Goal: Information Seeking & Learning: Learn about a topic

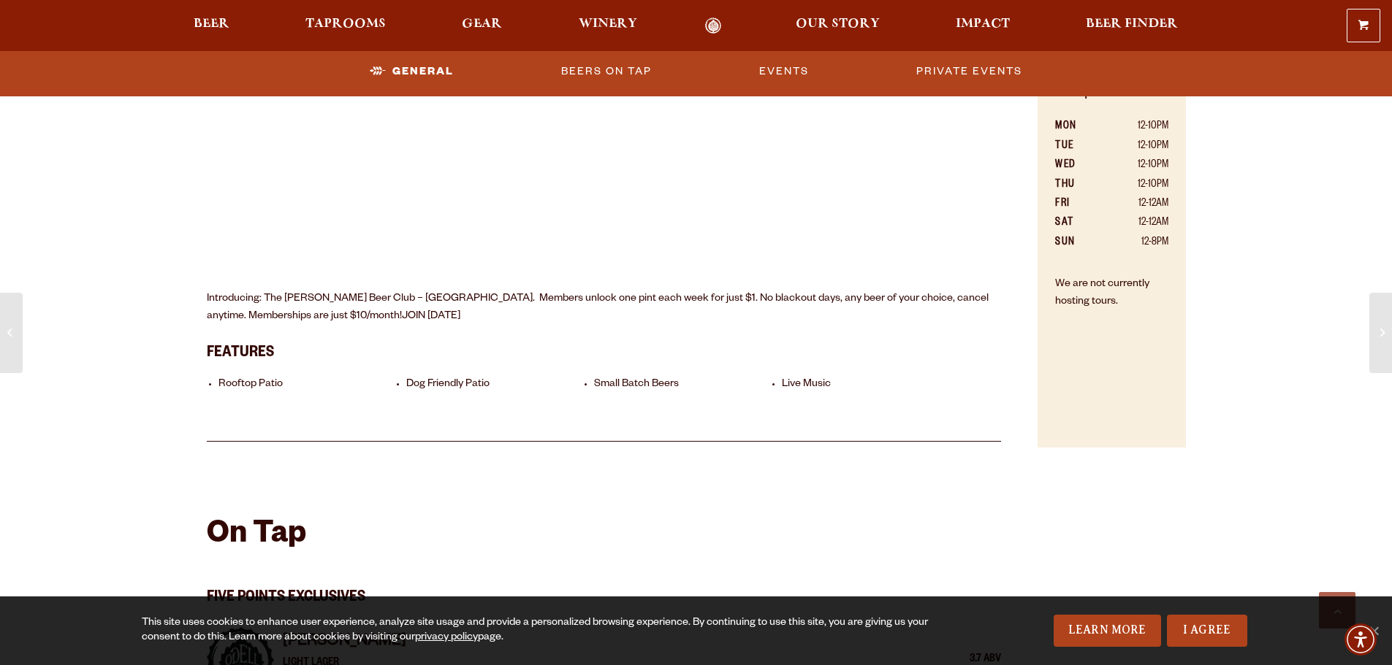
scroll to position [1110, 0]
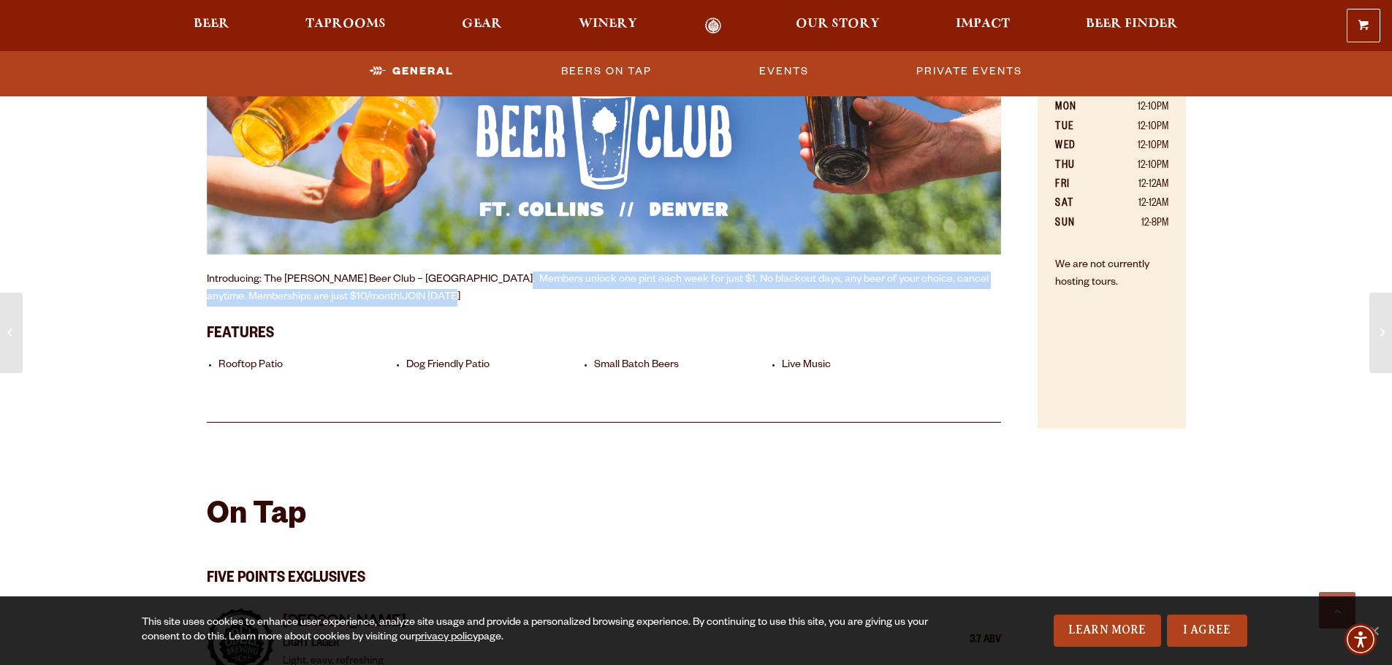
drag, startPoint x: 494, startPoint y: 269, endPoint x: 731, endPoint y: 297, distance: 239.1
click at [731, 297] on div "Located in the heart of [GEOGRAPHIC_DATA]’s historic [GEOGRAPHIC_DATA] neighbor…" at bounding box center [604, 55] width 795 height 504
click at [731, 297] on p "Introducing: The [PERSON_NAME] Beer Club – [GEOGRAPHIC_DATA]. Members unlock on…" at bounding box center [604, 289] width 795 height 35
drag, startPoint x: 642, startPoint y: 280, endPoint x: 758, endPoint y: 294, distance: 116.3
click at [758, 294] on p "Introducing: The [PERSON_NAME] Beer Club – [GEOGRAPHIC_DATA]. Members unlock on…" at bounding box center [604, 289] width 795 height 35
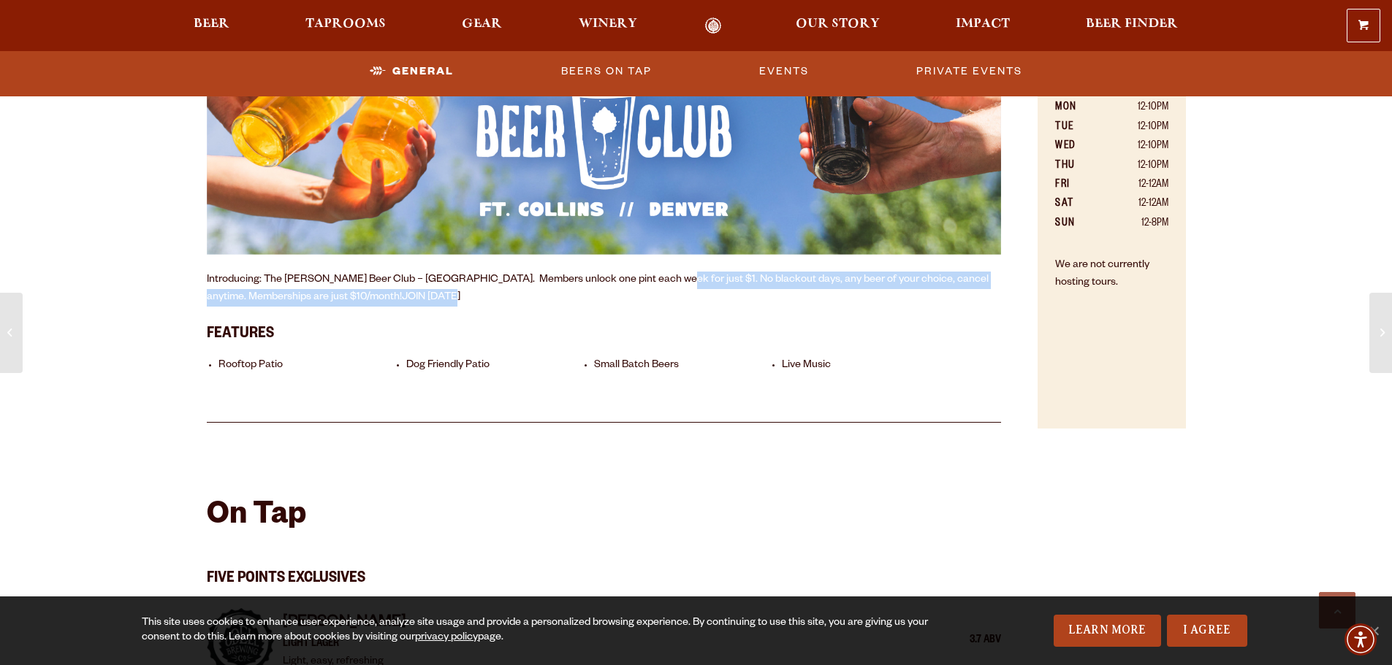
click at [758, 294] on p "Introducing: The [PERSON_NAME] Beer Club – [GEOGRAPHIC_DATA]. Members unlock on…" at bounding box center [604, 289] width 795 height 35
drag, startPoint x: 519, startPoint y: 276, endPoint x: 630, endPoint y: 296, distance: 112.8
click at [630, 296] on p "Introducing: The [PERSON_NAME] Beer Club – [GEOGRAPHIC_DATA]. Members unlock on…" at bounding box center [604, 289] width 795 height 35
drag, startPoint x: 541, startPoint y: 275, endPoint x: 600, endPoint y: 299, distance: 64.3
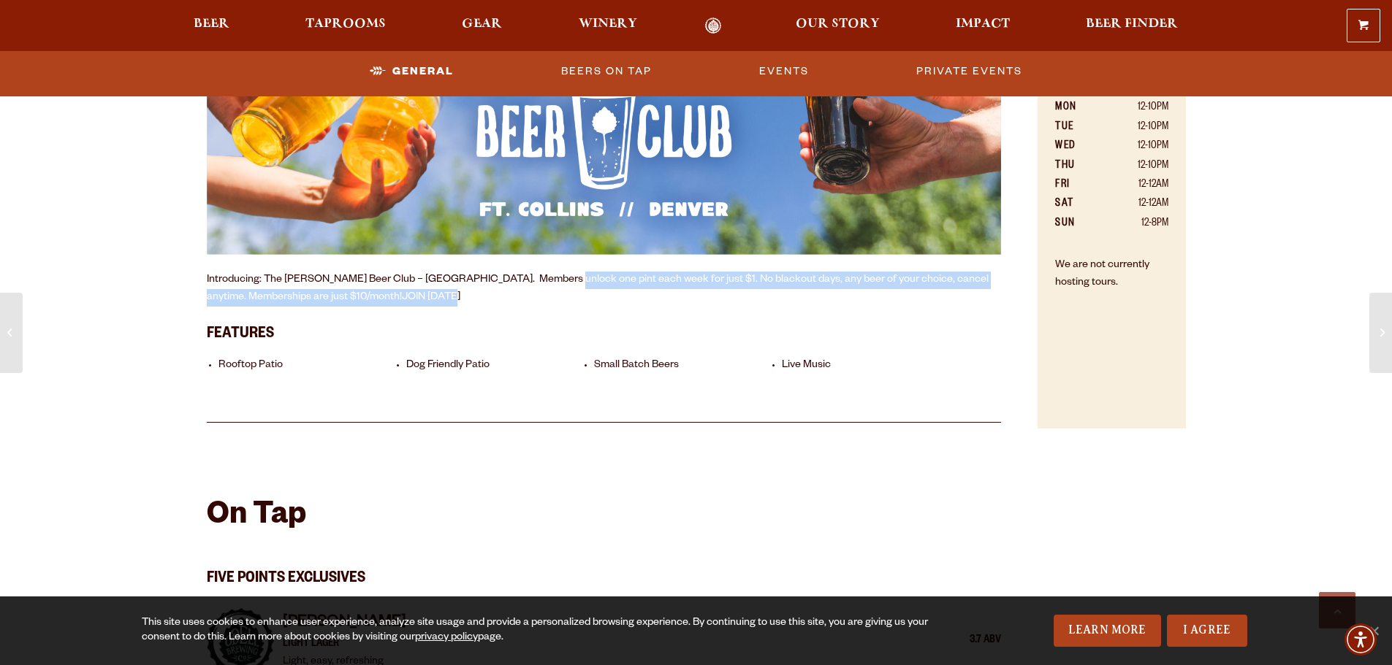
click at [600, 299] on p "Introducing: The [PERSON_NAME] Beer Club – [GEOGRAPHIC_DATA]. Members unlock on…" at bounding box center [604, 289] width 795 height 35
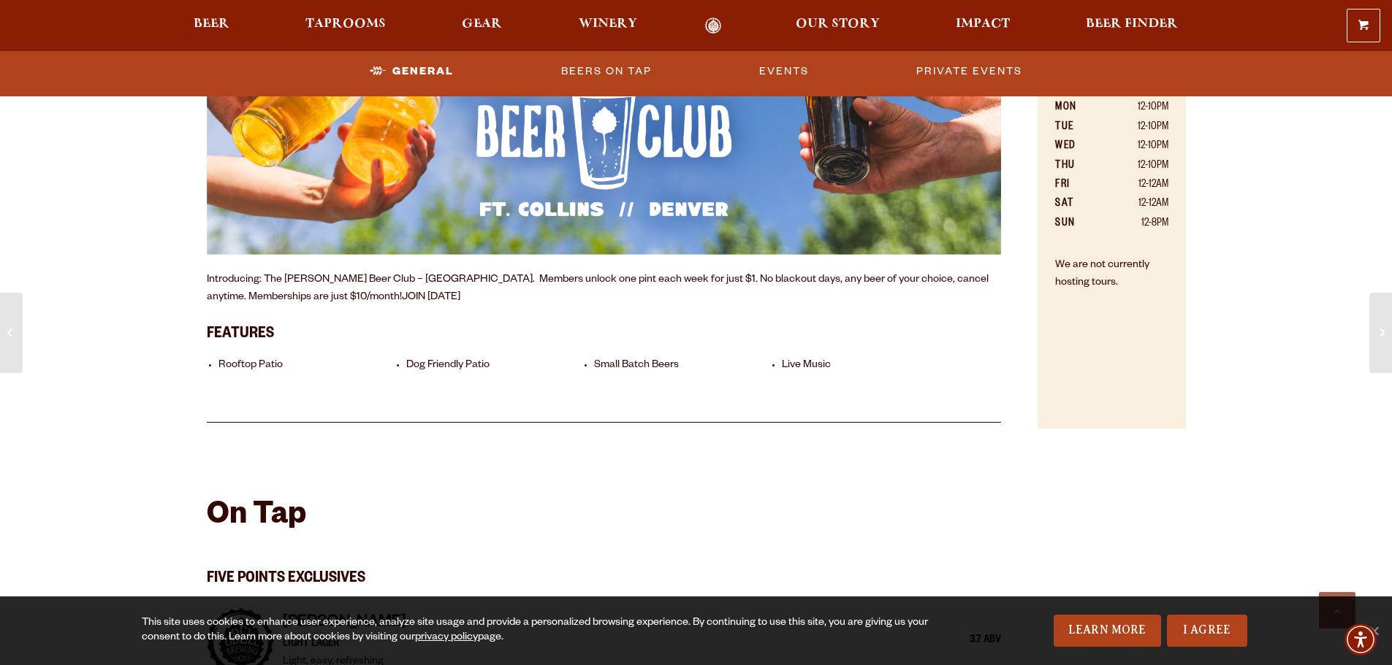
drag, startPoint x: 600, startPoint y: 299, endPoint x: 595, endPoint y: 310, distance: 12.8
drag, startPoint x: 595, startPoint y: 310, endPoint x: 562, endPoint y: 347, distance: 49.6
click at [562, 348] on ul "Rooftop Patio Dog Friendly Patio Small Batch Beers Live Music" at bounding box center [604, 365] width 795 height 34
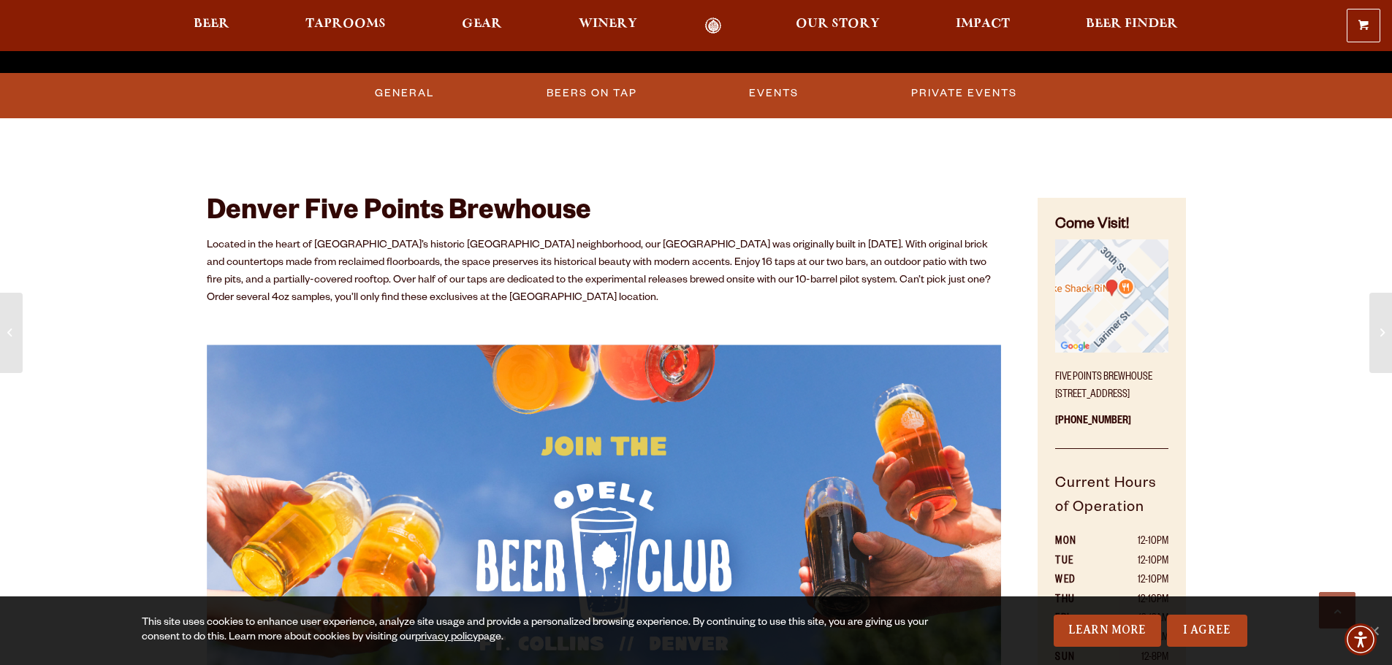
scroll to position [598, 0]
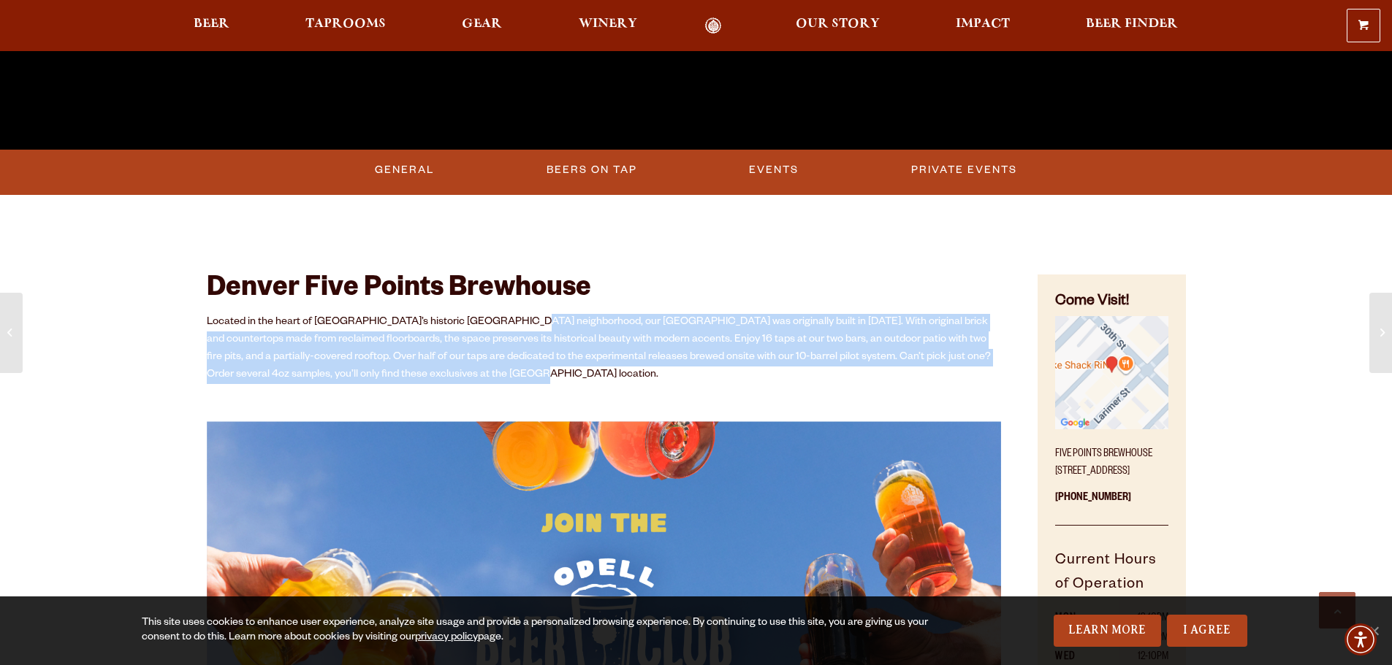
drag, startPoint x: 509, startPoint y: 313, endPoint x: 639, endPoint y: 371, distance: 142.6
click at [639, 371] on div "Denver Five Points Brewhouse Located in the heart of [GEOGRAPHIC_DATA]’s histor…" at bounding box center [604, 584] width 795 height 701
click at [639, 371] on p "Located in the heart of [GEOGRAPHIC_DATA]’s historic [GEOGRAPHIC_DATA] neighbor…" at bounding box center [604, 349] width 795 height 70
drag, startPoint x: 637, startPoint y: 310, endPoint x: 775, endPoint y: 370, distance: 150.5
click at [775, 370] on div "Denver Five Points Brewhouse Located in the heart of [GEOGRAPHIC_DATA]’s histor…" at bounding box center [604, 584] width 795 height 701
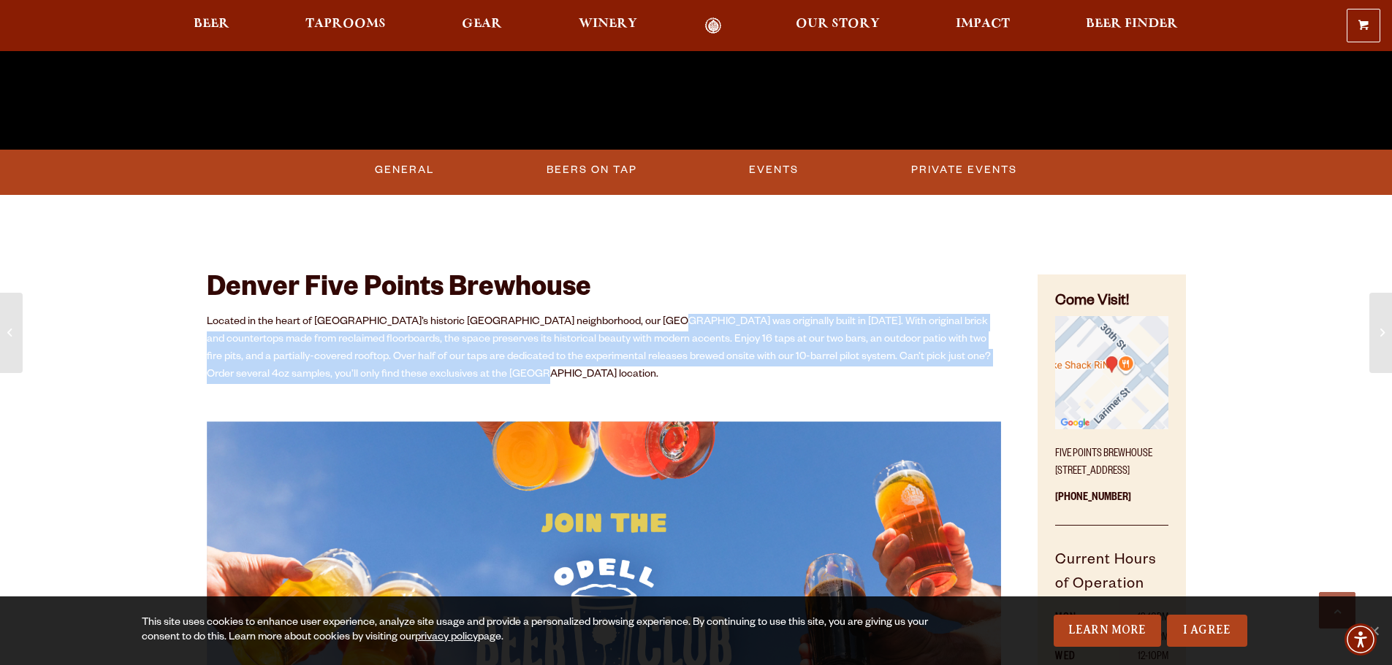
click at [775, 370] on p "Located in the heart of [GEOGRAPHIC_DATA]’s historic [GEOGRAPHIC_DATA] neighbor…" at bounding box center [604, 349] width 795 height 70
drag, startPoint x: 451, startPoint y: 318, endPoint x: 601, endPoint y: 383, distance: 163.3
click at [601, 383] on p "Located in the heart of [GEOGRAPHIC_DATA]’s historic [GEOGRAPHIC_DATA] neighbor…" at bounding box center [604, 349] width 795 height 70
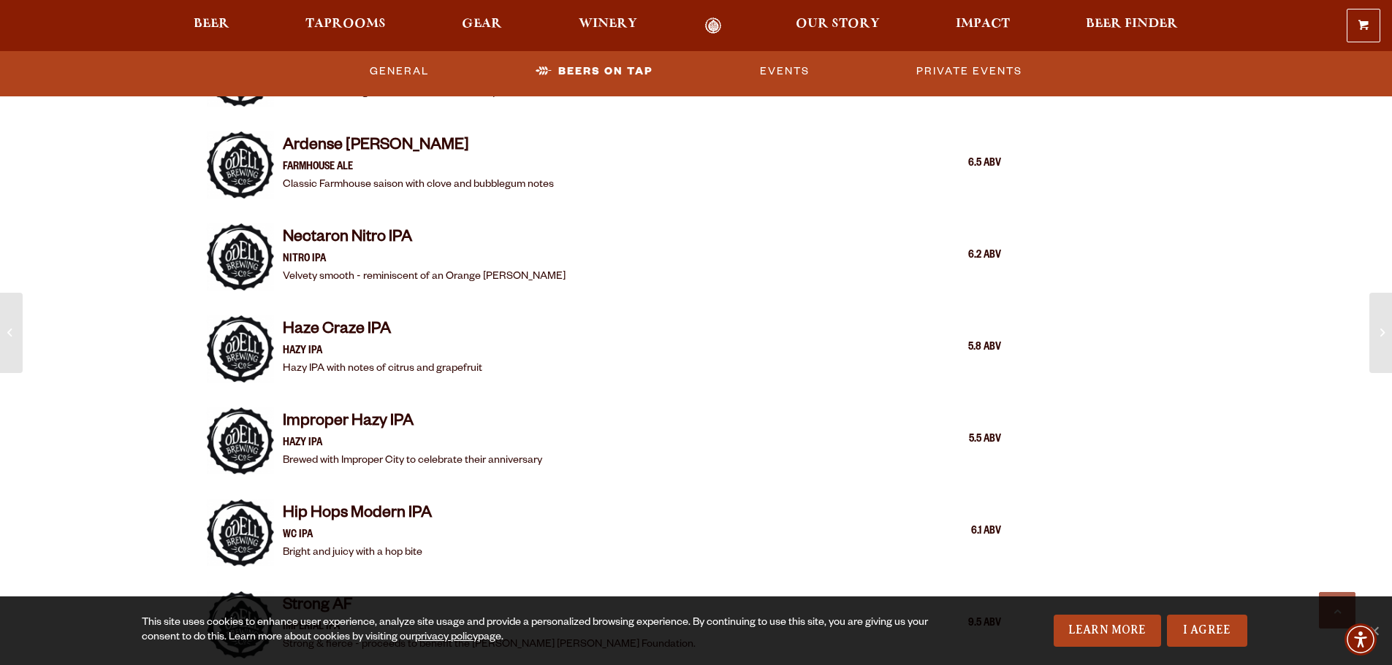
scroll to position [1986, 0]
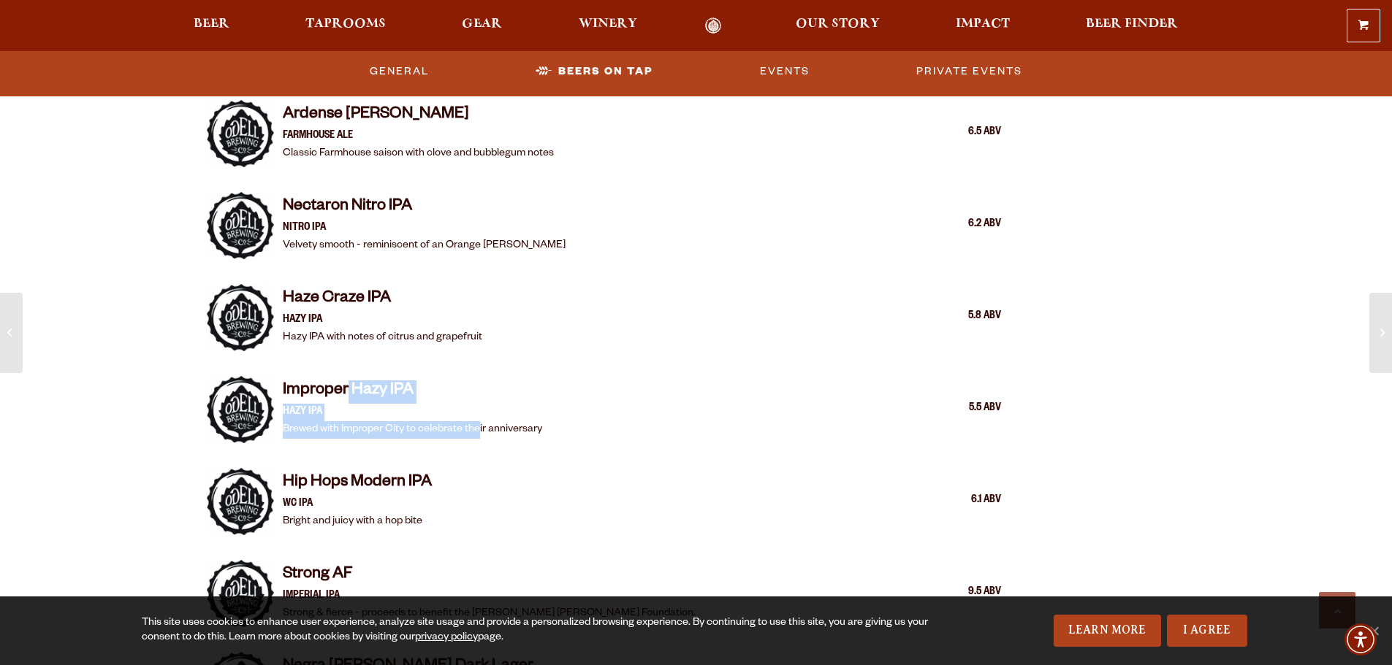
drag, startPoint x: 345, startPoint y: 382, endPoint x: 480, endPoint y: 436, distance: 145.5
click at [480, 436] on div "Improper Hazy IPA Hazy IPA Brewed with Improper City to celebrate their anniver…" at bounding box center [412, 410] width 259 height 58
click at [480, 436] on p "Brewed with Improper City to celebrate their anniversary" at bounding box center [412, 430] width 259 height 18
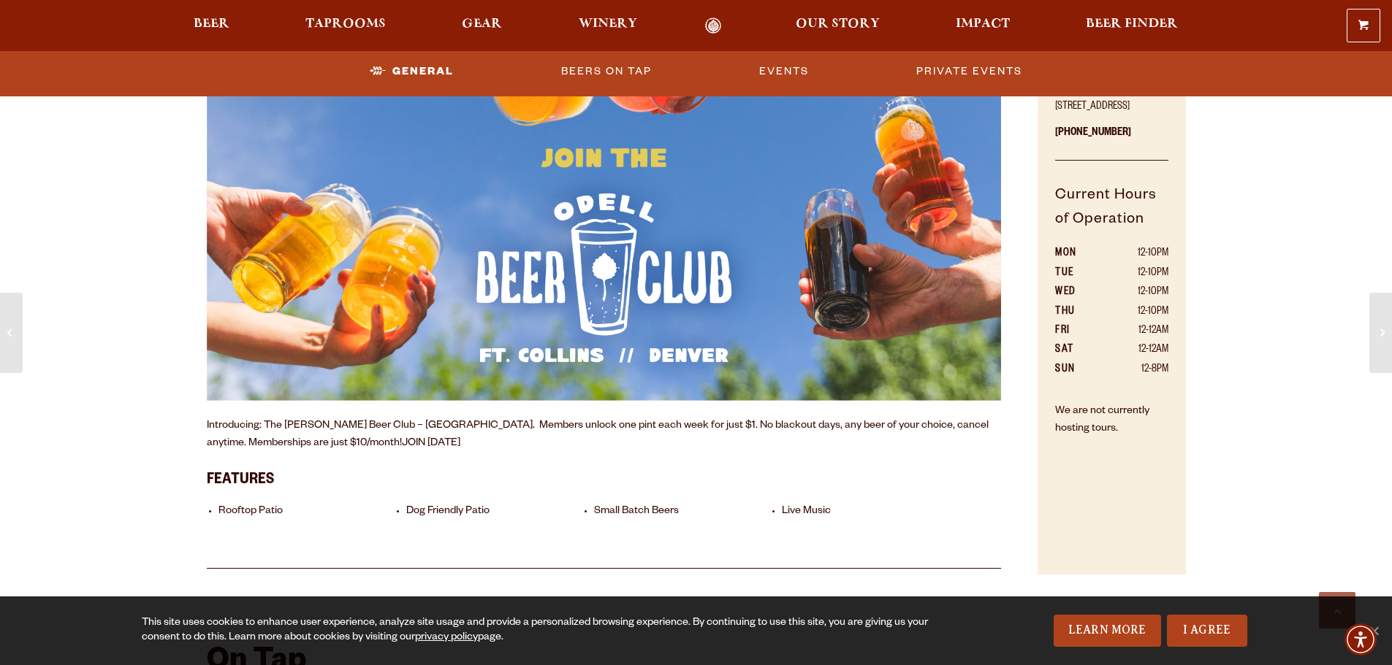
scroll to position [671, 0]
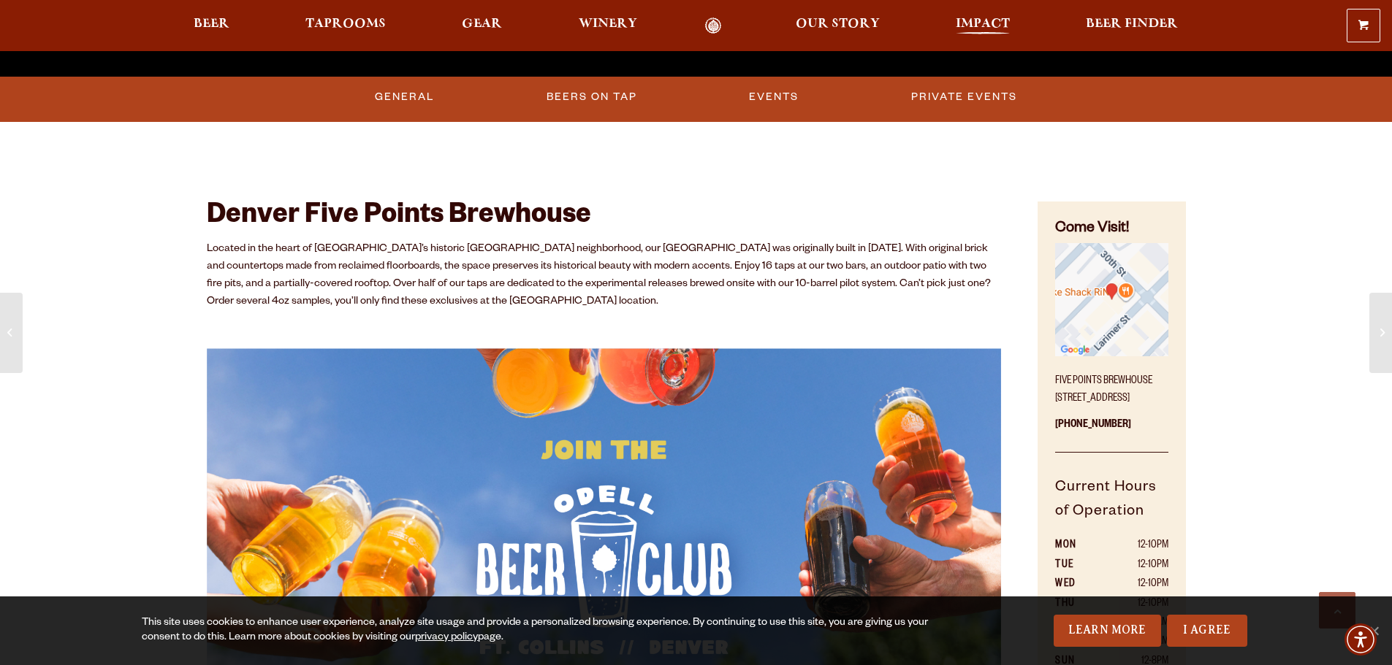
click at [972, 26] on span "Impact" at bounding box center [982, 24] width 54 height 12
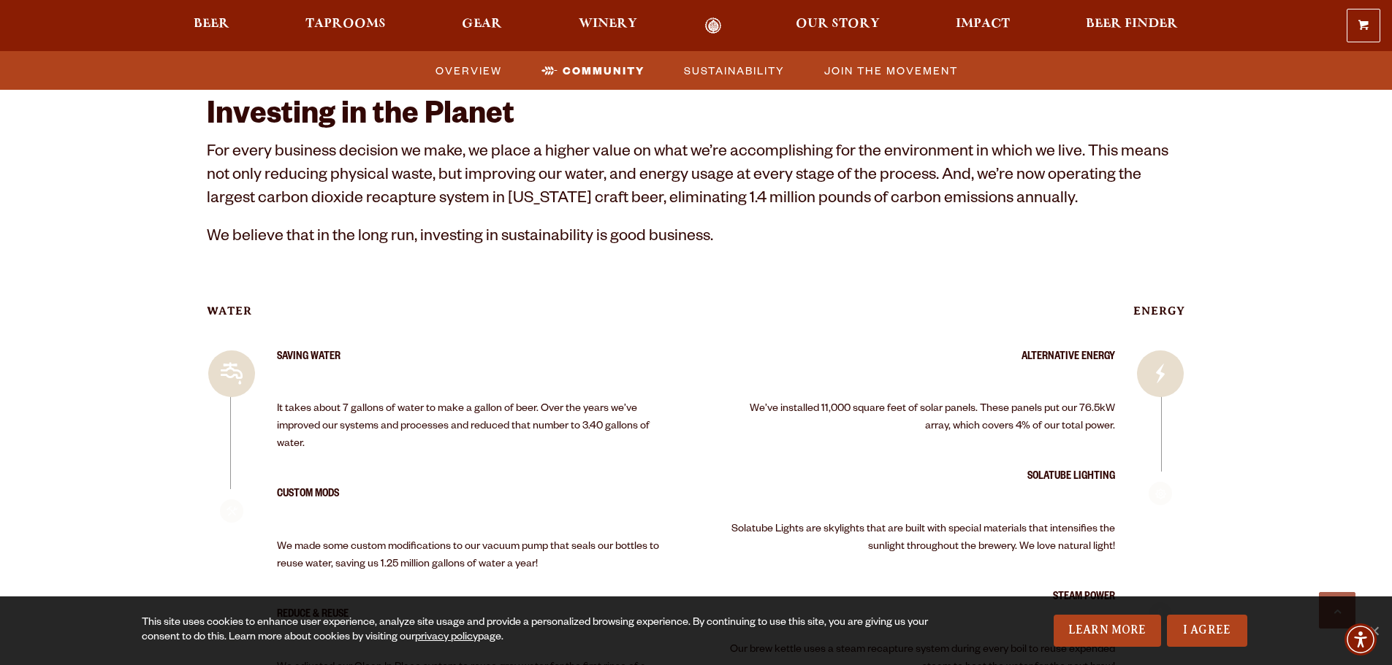
scroll to position [2264, 0]
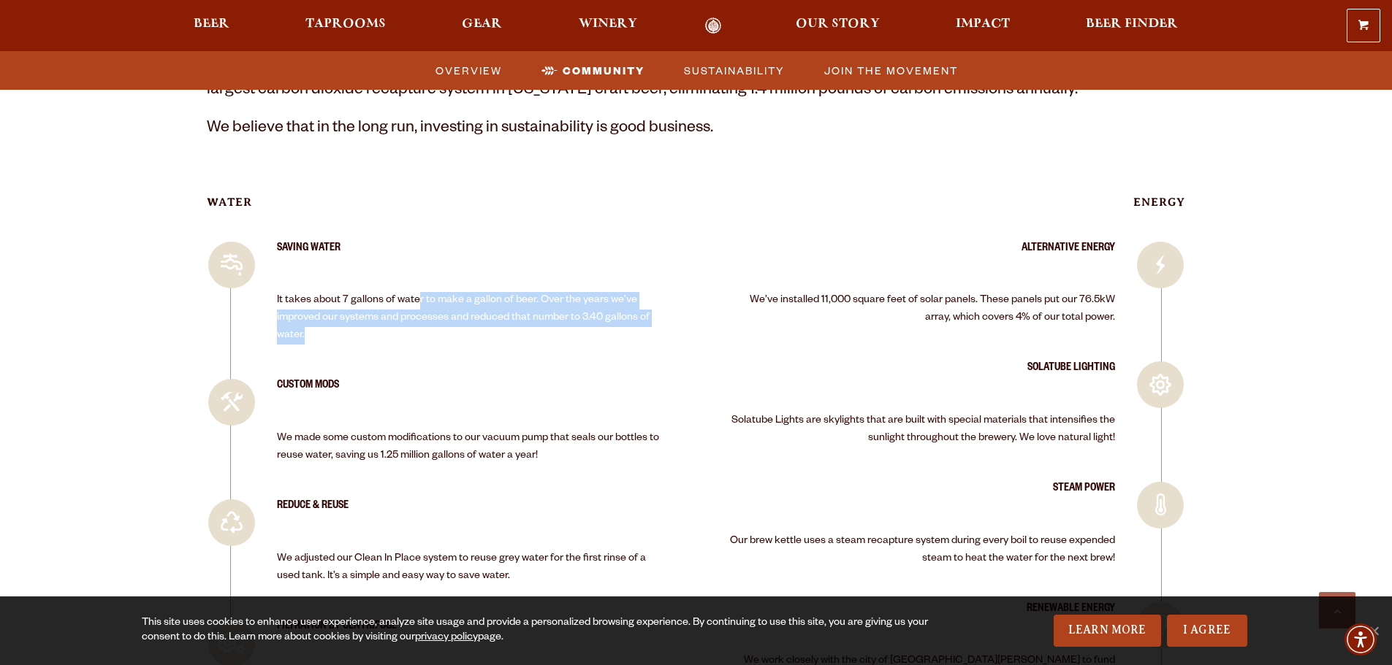
drag, startPoint x: 416, startPoint y: 295, endPoint x: 527, endPoint y: 331, distance: 116.7
click at [527, 331] on p "It takes about 7 gallons of water to make a gallon of beer. Over the years we’v…" at bounding box center [472, 318] width 390 height 53
drag, startPoint x: 511, startPoint y: 304, endPoint x: 599, endPoint y: 332, distance: 91.9
click at [599, 332] on p "It takes about 7 gallons of water to make a gallon of beer. Over the years we’v…" at bounding box center [472, 318] width 390 height 53
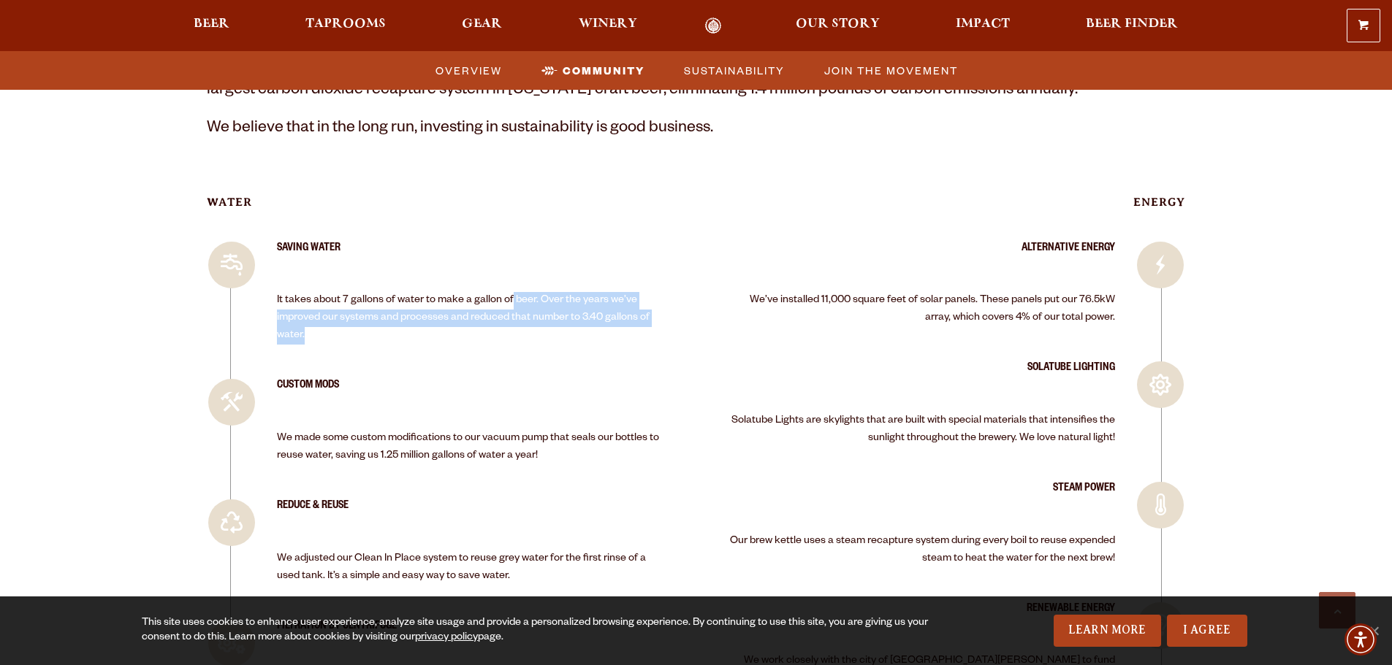
click at [599, 332] on p "It takes about 7 gallons of water to make a gallon of beer. Over the years we’v…" at bounding box center [472, 318] width 390 height 53
